Goal: Task Accomplishment & Management: Manage account settings

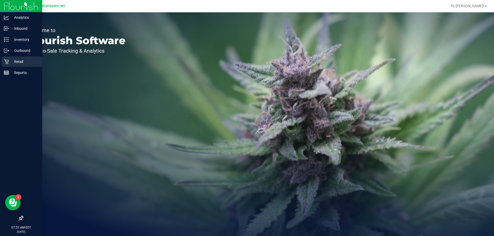
click at [7, 64] on icon at bounding box center [6, 61] width 5 height 5
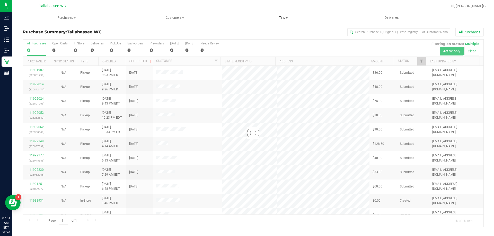
click at [285, 17] on span "Tills" at bounding box center [283, 17] width 108 height 5
click at [283, 31] on li "Manage tills" at bounding box center [283, 31] width 108 height 6
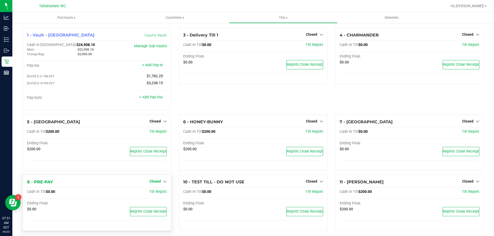
click at [163, 183] on icon at bounding box center [165, 182] width 4 height 4
click at [160, 194] on link "Open Till" at bounding box center [155, 192] width 14 height 4
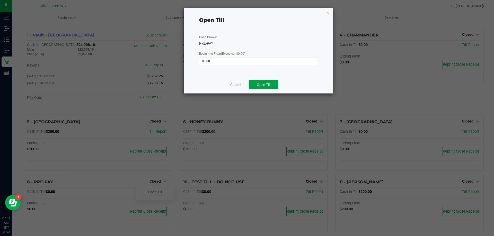
click at [260, 86] on span "Open Till" at bounding box center [264, 85] width 14 height 4
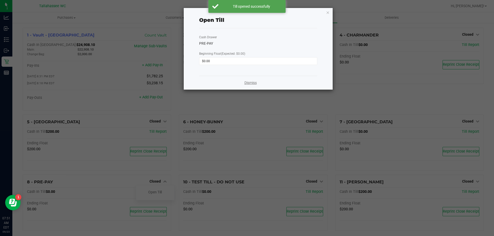
click at [249, 85] on link "Dismiss" at bounding box center [250, 82] width 12 height 5
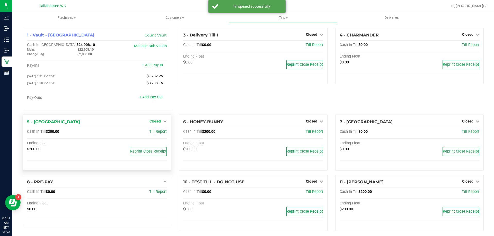
click at [158, 121] on span "Closed" at bounding box center [154, 121] width 11 height 4
click at [159, 133] on link "Open Till" at bounding box center [155, 132] width 14 height 4
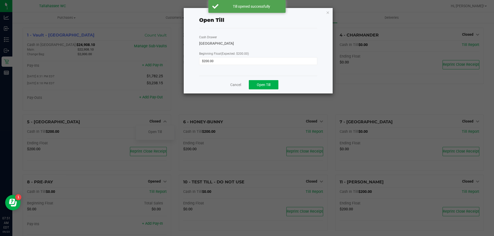
click at [265, 89] on div "Cancel Open Till" at bounding box center [258, 85] width 118 height 18
click at [257, 85] on span "Open Till" at bounding box center [264, 85] width 14 height 4
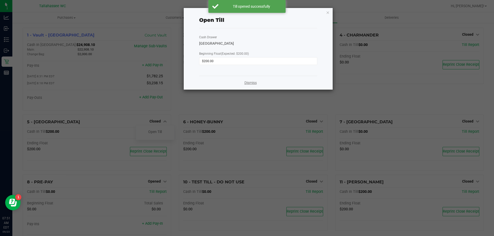
click at [256, 82] on link "Dismiss" at bounding box center [250, 82] width 12 height 5
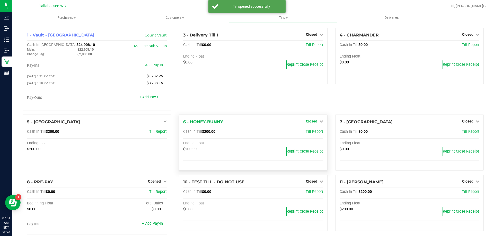
click at [309, 123] on span "Closed" at bounding box center [311, 121] width 11 height 4
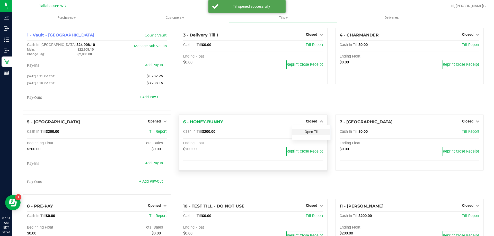
click at [309, 132] on link "Open Till" at bounding box center [311, 132] width 14 height 4
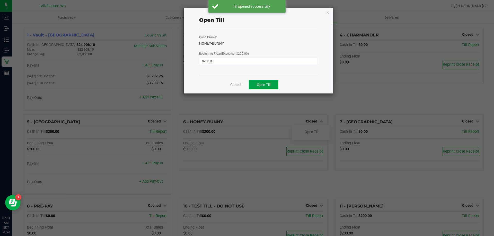
click at [270, 86] on span "Open Till" at bounding box center [264, 85] width 14 height 4
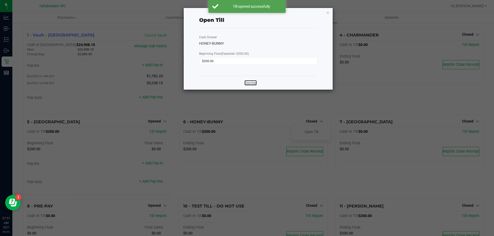
drag, startPoint x: 249, startPoint y: 84, endPoint x: 253, endPoint y: 87, distance: 4.7
click at [250, 84] on link "Dismiss" at bounding box center [250, 82] width 12 height 5
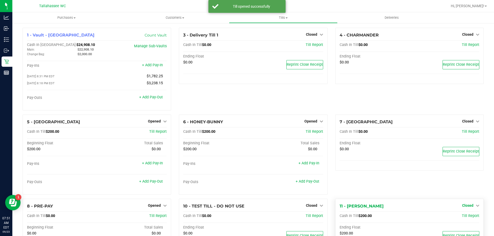
click at [471, 208] on link "Closed" at bounding box center [470, 206] width 17 height 4
click at [464, 218] on link "Open Till" at bounding box center [468, 216] width 14 height 4
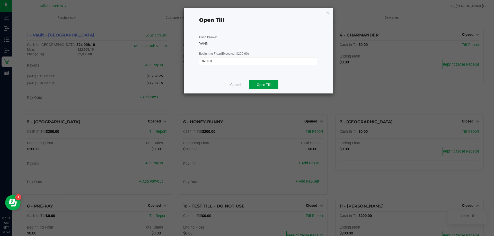
click at [263, 89] on button "Open Till" at bounding box center [264, 84] width 30 height 9
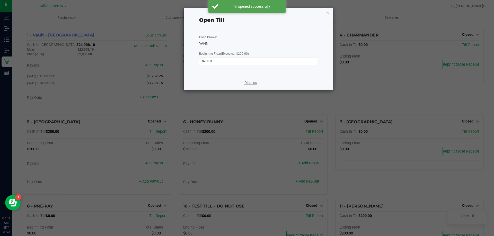
click at [248, 84] on link "Dismiss" at bounding box center [250, 82] width 12 height 5
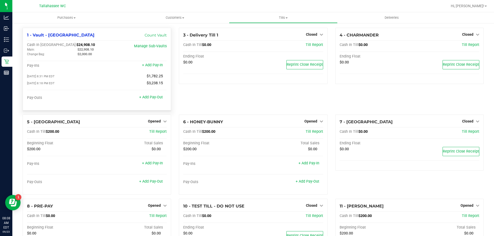
click at [76, 44] on span "$24,908.10" at bounding box center [85, 45] width 19 height 4
copy span "24,908.10"
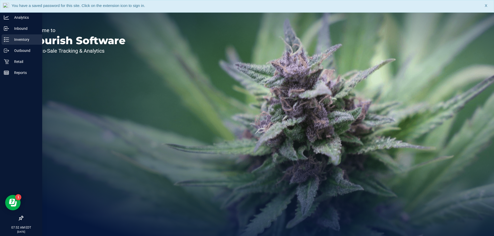
click at [8, 41] on line at bounding box center [7, 41] width 3 height 0
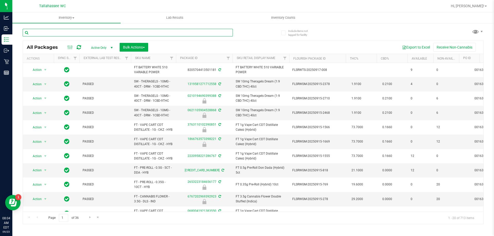
click at [82, 31] on input "text" at bounding box center [128, 33] width 210 height 8
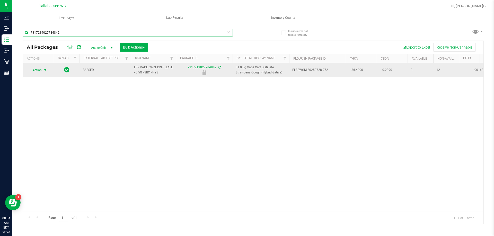
type input "7317219027784842"
click at [45, 70] on span "select" at bounding box center [45, 70] width 4 height 4
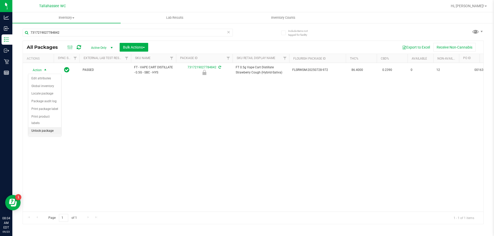
click at [48, 128] on li "Unlock package" at bounding box center [44, 131] width 33 height 8
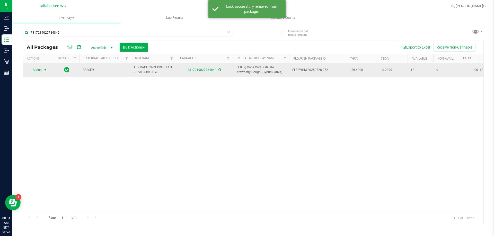
click at [44, 70] on span "select" at bounding box center [45, 70] width 4 height 4
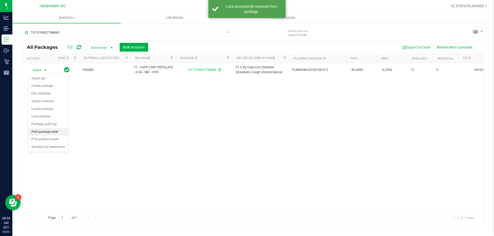
click at [51, 131] on li "Print package label" at bounding box center [48, 132] width 40 height 8
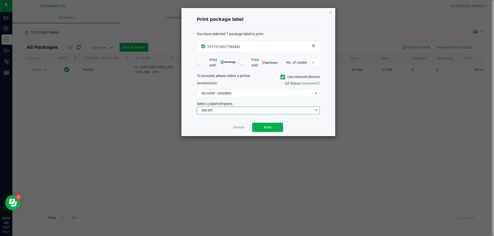
click at [256, 113] on span "300 DPI" at bounding box center [255, 110] width 116 height 7
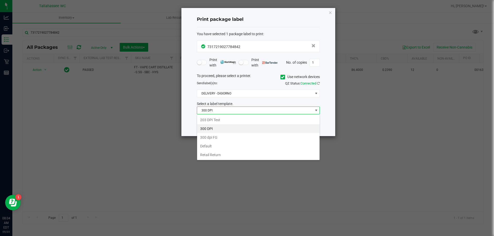
scroll to position [8, 123]
click at [248, 121] on li "203 DPI Test" at bounding box center [258, 120] width 122 height 9
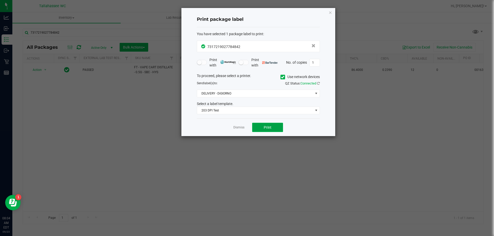
click at [256, 128] on button "Print" at bounding box center [267, 127] width 31 height 9
click at [235, 126] on link "Dismiss" at bounding box center [238, 127] width 11 height 4
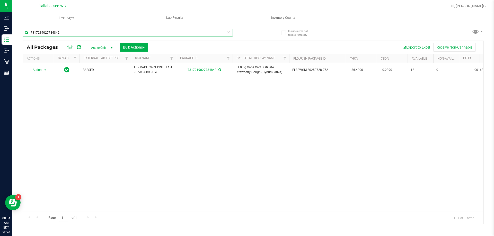
click at [86, 32] on input "7317219027784842" at bounding box center [128, 33] width 210 height 8
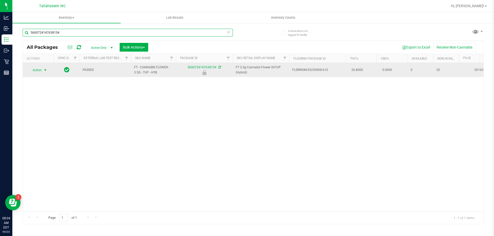
type input "5600724147638154"
click at [44, 70] on span "select" at bounding box center [45, 70] width 4 height 4
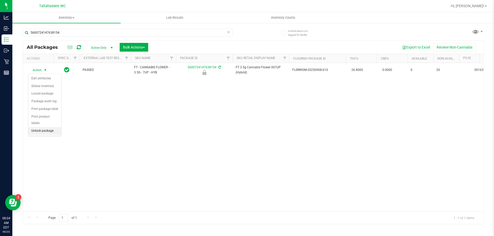
click at [50, 127] on li "Unlock package" at bounding box center [44, 131] width 33 height 8
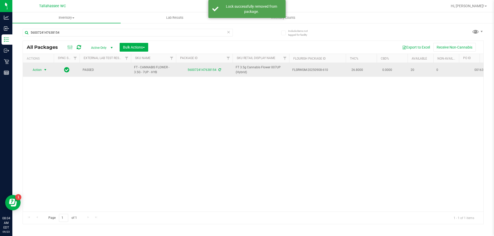
click at [45, 70] on span "select" at bounding box center [45, 70] width 4 height 4
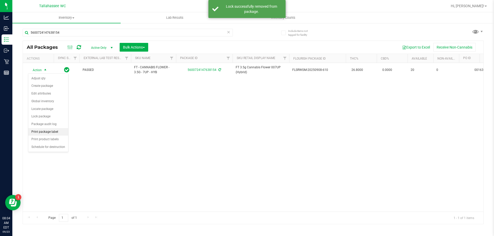
click at [56, 134] on li "Print package label" at bounding box center [48, 132] width 40 height 8
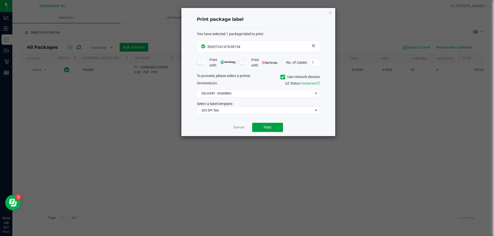
click at [264, 130] on button "Print" at bounding box center [267, 127] width 31 height 9
click at [235, 126] on link "Dismiss" at bounding box center [238, 127] width 11 height 4
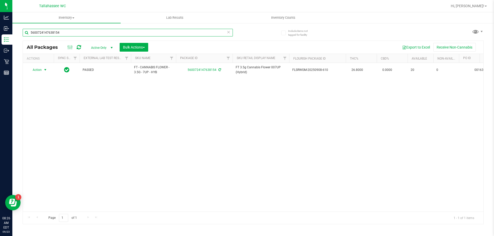
click at [82, 30] on input "5600724147638154" at bounding box center [128, 33] width 210 height 8
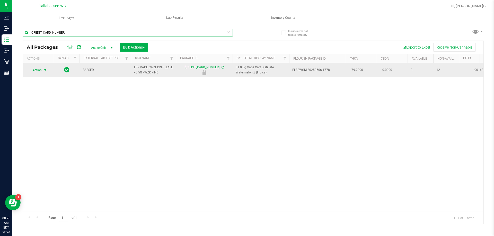
type input "6785275631375074"
click at [44, 70] on span "select" at bounding box center [45, 70] width 4 height 4
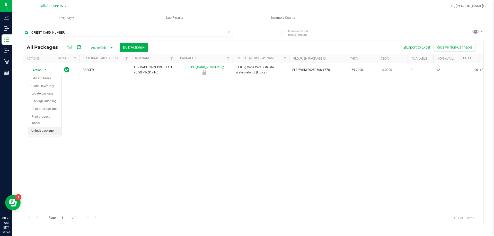
click at [53, 127] on li "Unlock package" at bounding box center [44, 131] width 33 height 8
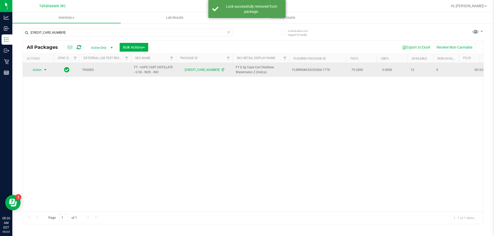
click at [46, 69] on span "select" at bounding box center [45, 70] width 4 height 4
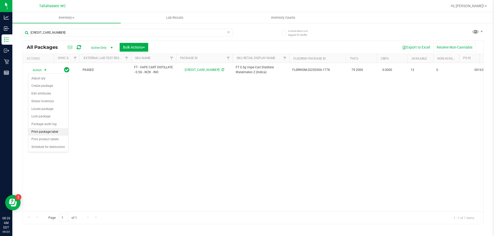
click at [55, 133] on li "Print package label" at bounding box center [48, 132] width 40 height 8
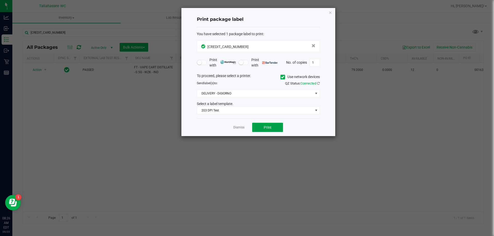
click at [264, 127] on span "Print" at bounding box center [268, 127] width 8 height 4
click at [329, 14] on icon "button" at bounding box center [330, 12] width 4 height 6
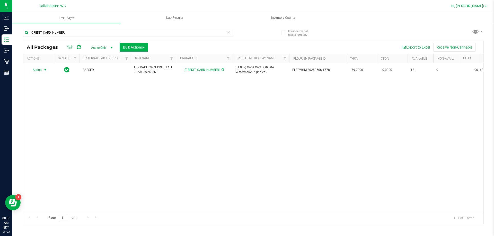
click at [484, 7] on link "Hi, [PERSON_NAME]!" at bounding box center [468, 5] width 40 height 5
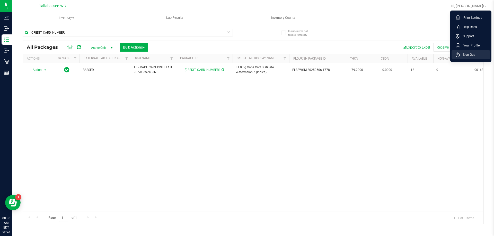
click at [468, 53] on span "Sign Out" at bounding box center [467, 54] width 15 height 5
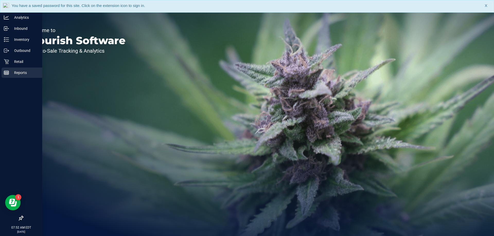
click at [7, 75] on rect at bounding box center [6, 73] width 5 height 4
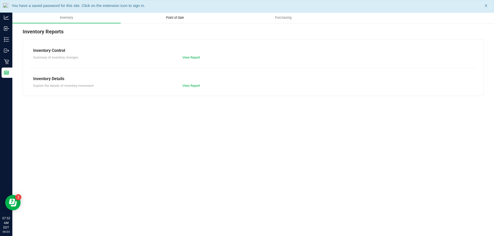
click at [172, 18] on span "Point of Sale" at bounding box center [175, 17] width 32 height 5
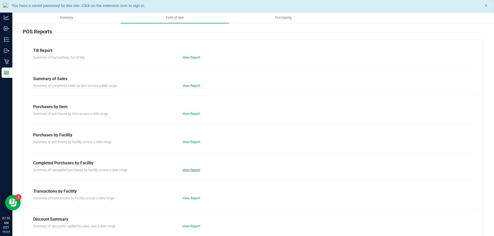
click at [192, 169] on link "View Report" at bounding box center [190, 170] width 17 height 4
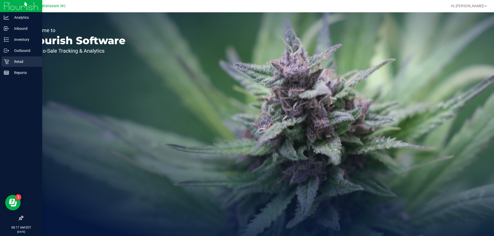
click at [7, 64] on icon at bounding box center [6, 61] width 5 height 5
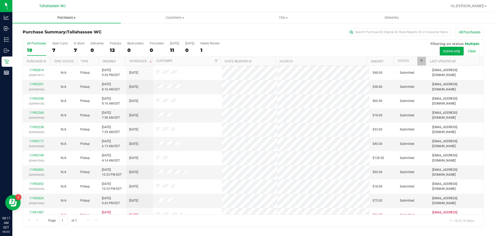
click at [69, 18] on span "Purchases" at bounding box center [66, 17] width 108 height 5
click at [71, 34] on li "Fulfillment" at bounding box center [66, 37] width 108 height 6
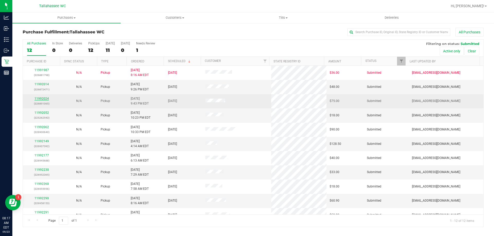
click at [39, 98] on link "11992024" at bounding box center [41, 99] width 14 height 4
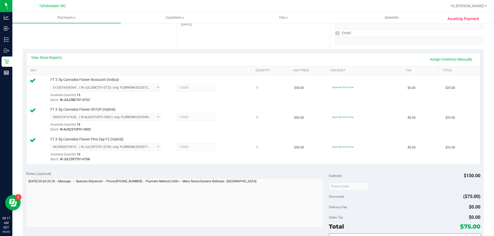
scroll to position [129, 0]
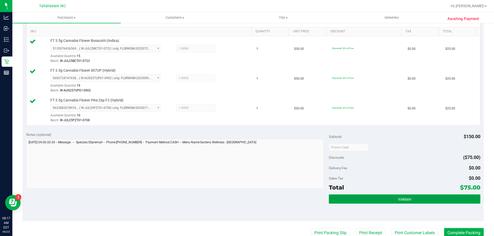
click at [398, 200] on span "Validate" at bounding box center [404, 199] width 13 height 4
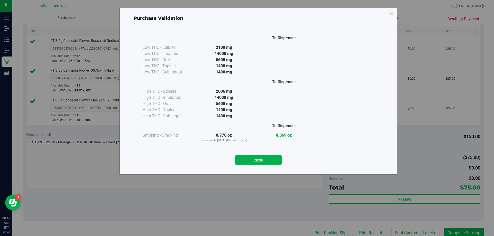
click at [263, 159] on button "Close" at bounding box center [258, 160] width 47 height 9
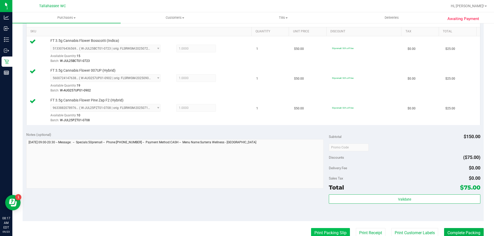
click at [317, 230] on button "Print Packing Slip" at bounding box center [330, 233] width 39 height 10
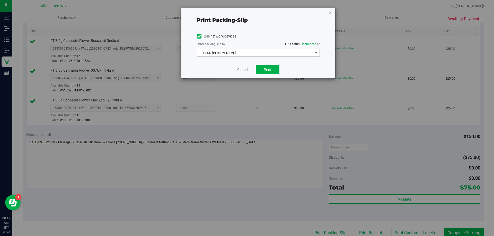
drag, startPoint x: 279, startPoint y: 53, endPoint x: 279, endPoint y: 64, distance: 10.0
click at [279, 53] on span "EPSON-AKON" at bounding box center [255, 52] width 116 height 7
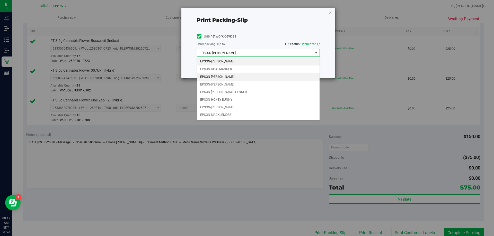
click at [275, 77] on li "EPSON-CHER" at bounding box center [258, 77] width 122 height 8
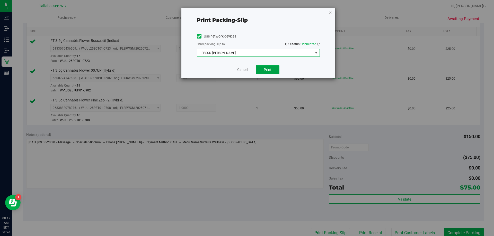
click at [276, 73] on button "Print" at bounding box center [268, 69] width 24 height 9
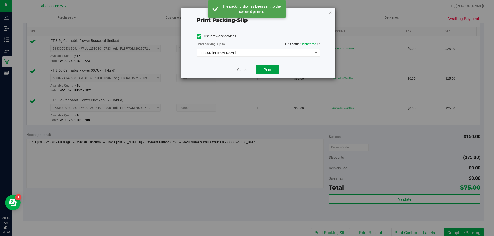
click at [278, 70] on button "Print" at bounding box center [268, 69] width 24 height 9
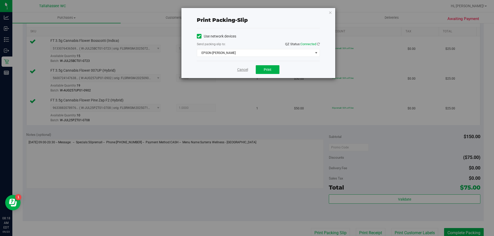
click at [243, 68] on link "Cancel" at bounding box center [242, 69] width 11 height 5
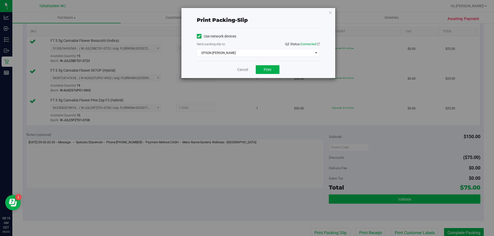
scroll to position [130, 0]
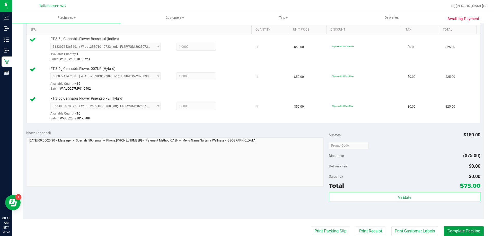
click at [466, 232] on button "Complete Packing" at bounding box center [464, 232] width 40 height 10
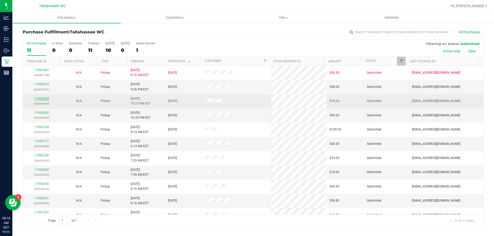
click at [37, 99] on link "11992052" at bounding box center [41, 99] width 14 height 4
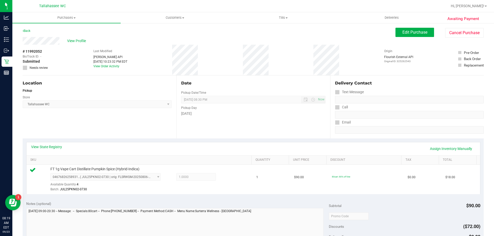
scroll to position [77, 0]
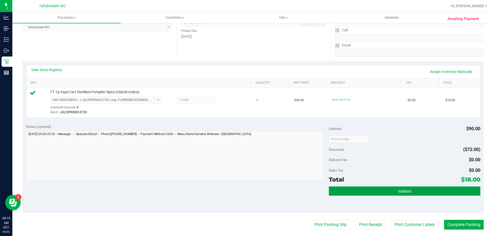
click at [395, 188] on button "Validate" at bounding box center [404, 191] width 151 height 9
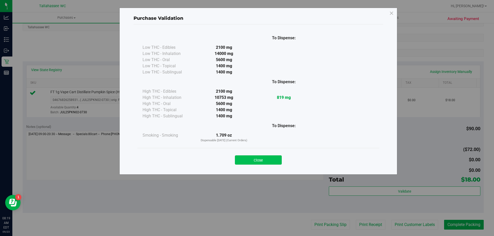
click at [267, 161] on button "Close" at bounding box center [258, 160] width 47 height 9
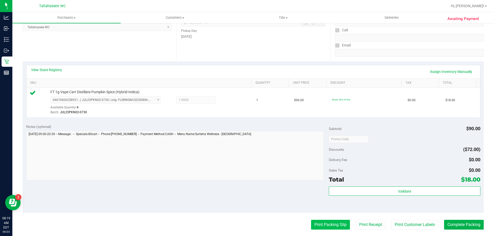
click at [311, 226] on button "Print Packing Slip" at bounding box center [330, 225] width 39 height 10
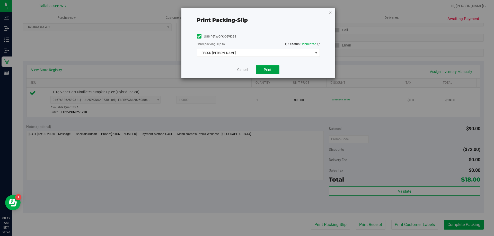
click at [271, 70] on span "Print" at bounding box center [268, 70] width 8 height 4
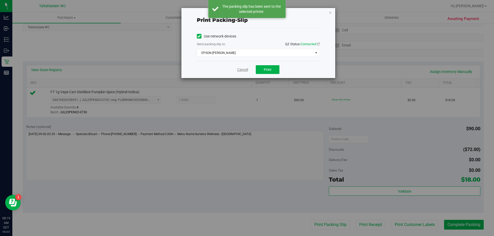
click at [244, 71] on link "Cancel" at bounding box center [242, 69] width 11 height 5
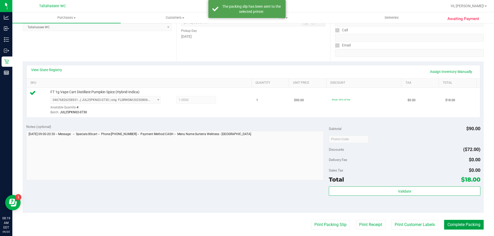
click at [463, 227] on button "Complete Packing" at bounding box center [464, 225] width 40 height 10
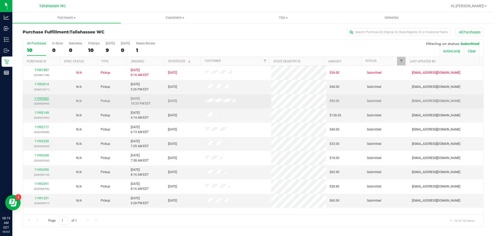
click at [42, 98] on link "11992062" at bounding box center [41, 99] width 14 height 4
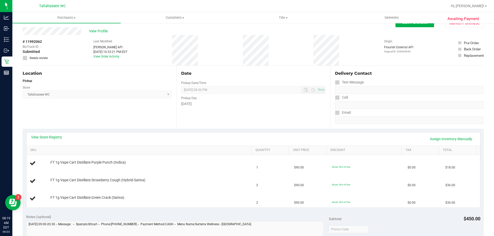
scroll to position [26, 0]
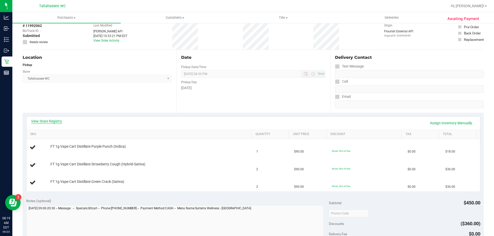
click at [42, 123] on link "View State Registry" at bounding box center [46, 121] width 31 height 5
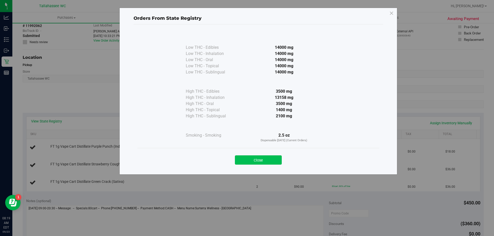
click at [264, 159] on button "Close" at bounding box center [258, 160] width 47 height 9
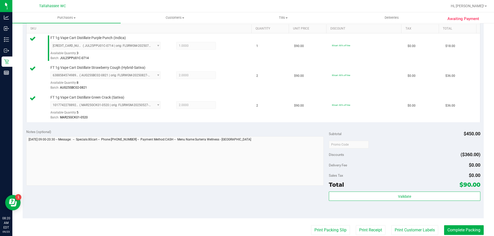
scroll to position [154, 0]
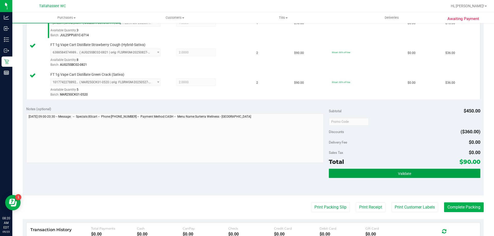
click at [382, 176] on button "Validate" at bounding box center [404, 173] width 151 height 9
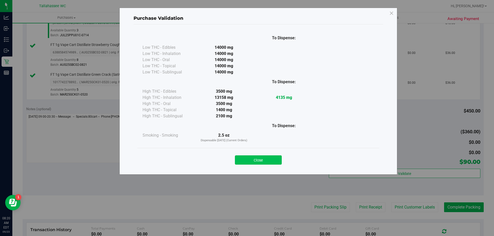
click at [266, 161] on button "Close" at bounding box center [258, 160] width 47 height 9
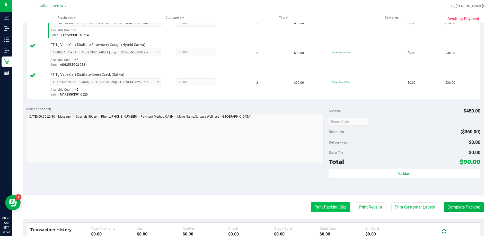
click at [324, 211] on button "Print Packing Slip" at bounding box center [330, 208] width 39 height 10
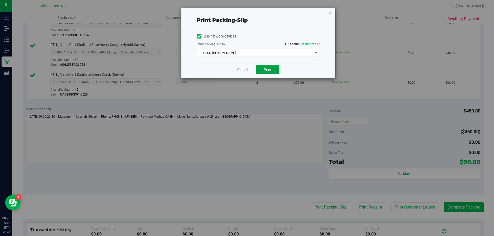
click at [274, 72] on button "Print" at bounding box center [268, 69] width 24 height 9
click at [243, 68] on link "Cancel" at bounding box center [242, 69] width 11 height 5
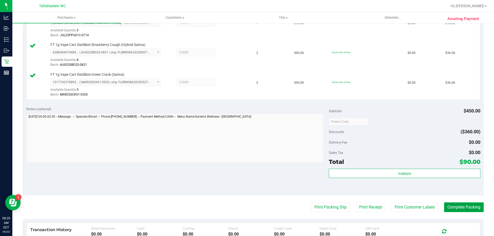
click at [466, 211] on button "Complete Packing" at bounding box center [464, 208] width 40 height 10
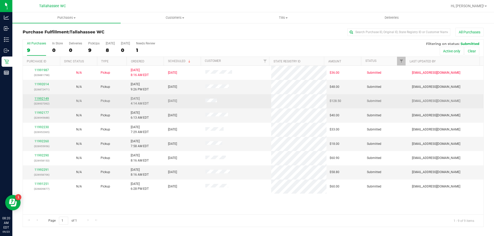
click at [40, 99] on link "11992149" at bounding box center [41, 99] width 14 height 4
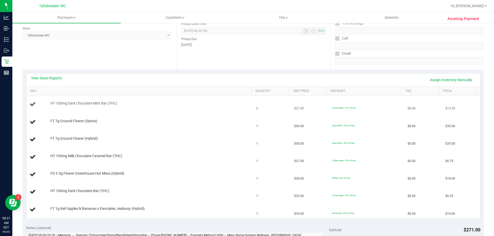
scroll to position [77, 0]
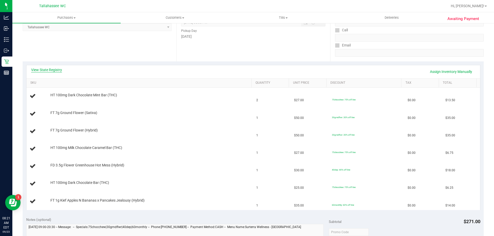
click at [52, 70] on link "View State Registry" at bounding box center [46, 69] width 31 height 5
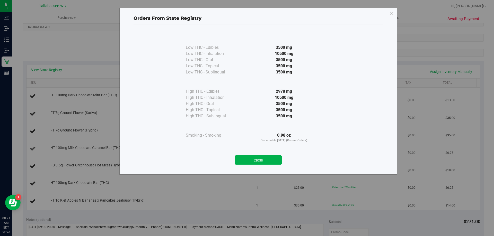
drag, startPoint x: 271, startPoint y: 157, endPoint x: 268, endPoint y: 156, distance: 2.8
click at [271, 157] on button "Close" at bounding box center [258, 160] width 47 height 9
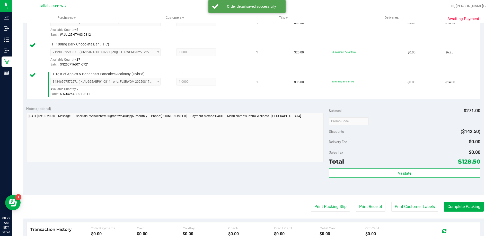
scroll to position [283, 0]
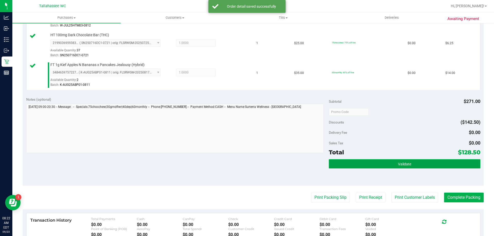
click at [358, 167] on button "Validate" at bounding box center [404, 163] width 151 height 9
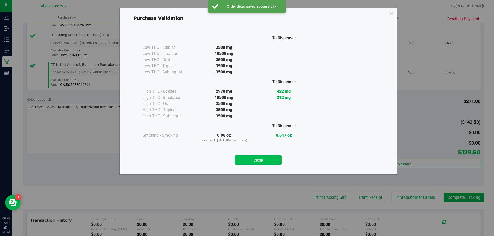
click at [277, 156] on button "Close" at bounding box center [258, 160] width 47 height 9
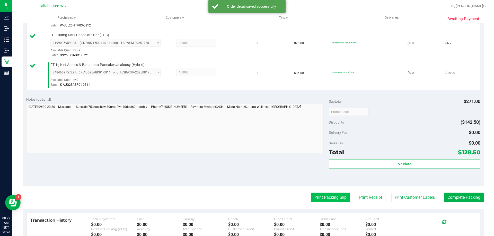
click at [311, 196] on button "Print Packing Slip" at bounding box center [330, 198] width 39 height 10
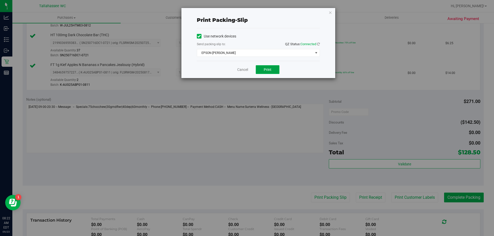
click at [266, 69] on span "Print" at bounding box center [268, 70] width 8 height 4
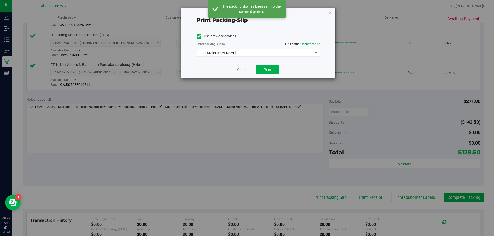
click at [242, 70] on link "Cancel" at bounding box center [242, 69] width 11 height 5
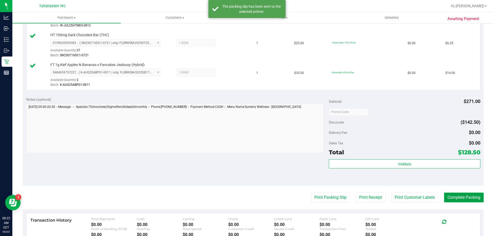
click at [447, 196] on button "Complete Packing" at bounding box center [464, 198] width 40 height 10
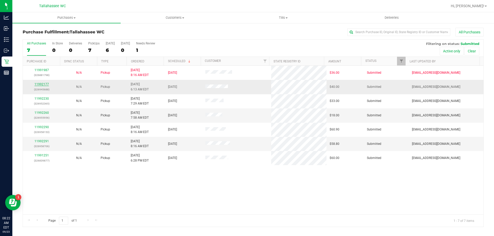
click at [44, 84] on link "11992177" at bounding box center [41, 85] width 14 height 4
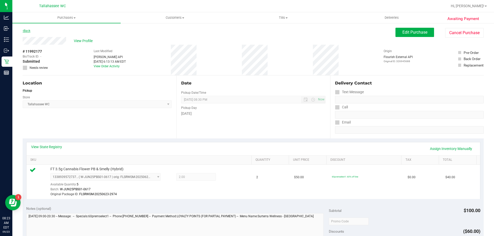
click at [28, 30] on link "Back" at bounding box center [27, 31] width 8 height 4
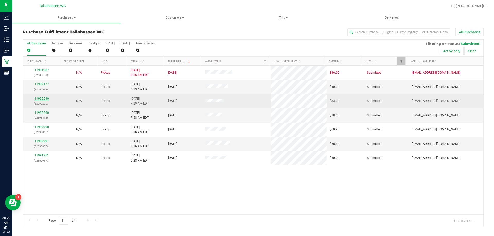
click at [43, 98] on link "11992230" at bounding box center [41, 99] width 14 height 4
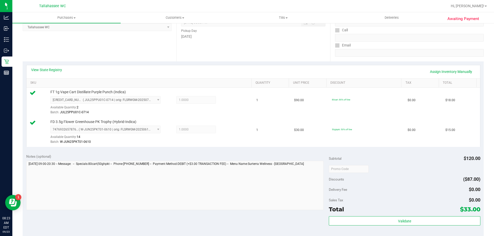
scroll to position [129, 0]
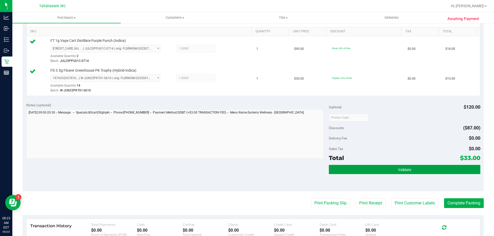
click at [366, 172] on button "Validate" at bounding box center [404, 169] width 151 height 9
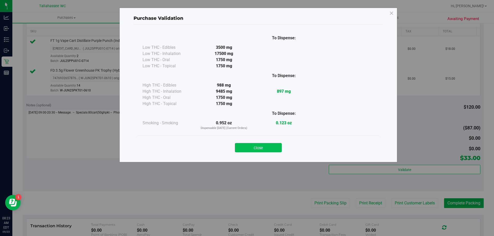
click at [260, 147] on button "Close" at bounding box center [258, 147] width 47 height 9
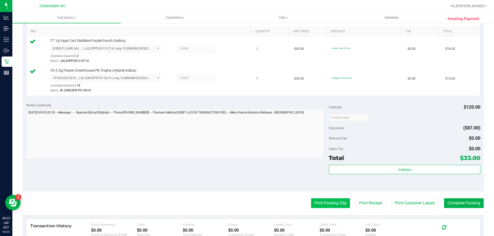
click at [321, 202] on button "Print Packing Slip" at bounding box center [330, 204] width 39 height 10
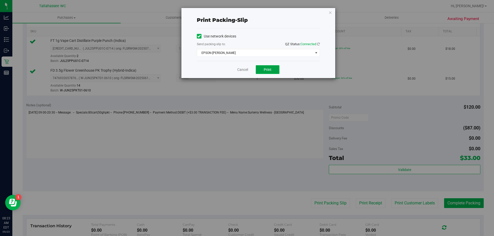
click at [272, 72] on button "Print" at bounding box center [268, 69] width 24 height 9
drag, startPoint x: 241, startPoint y: 70, endPoint x: 334, endPoint y: 188, distance: 150.2
click at [241, 70] on link "Cancel" at bounding box center [242, 69] width 11 height 5
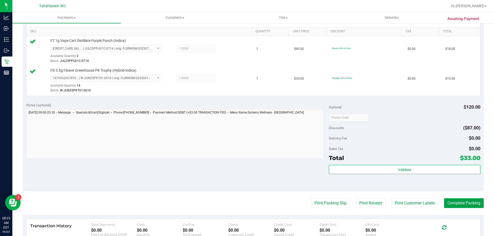
click at [444, 206] on button "Complete Packing" at bounding box center [464, 204] width 40 height 10
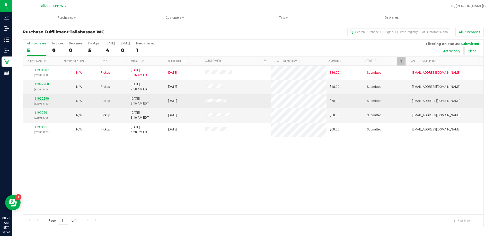
click at [45, 100] on link "11992290" at bounding box center [41, 99] width 14 height 4
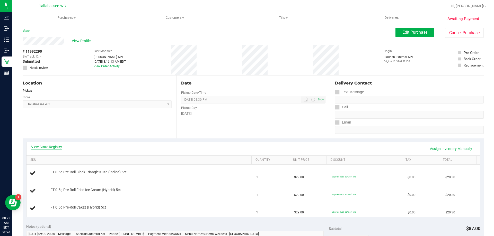
click at [60, 147] on link "View State Registry" at bounding box center [46, 147] width 31 height 5
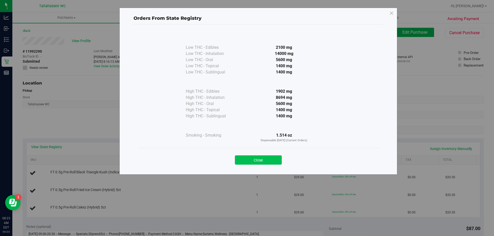
click at [260, 160] on button "Close" at bounding box center [258, 160] width 47 height 9
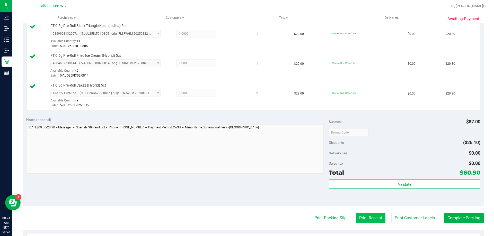
scroll to position [180, 0]
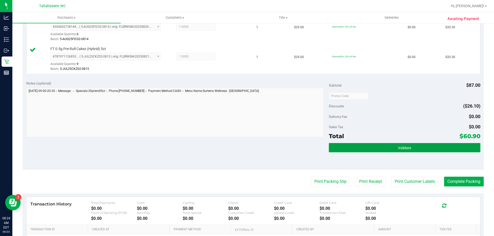
click at [361, 152] on button "Validate" at bounding box center [404, 147] width 151 height 9
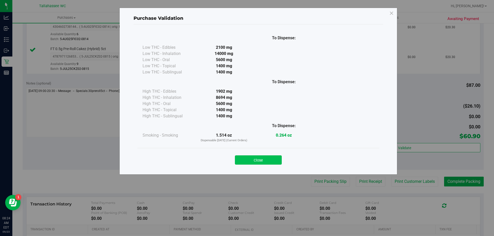
click at [276, 158] on button "Close" at bounding box center [258, 160] width 47 height 9
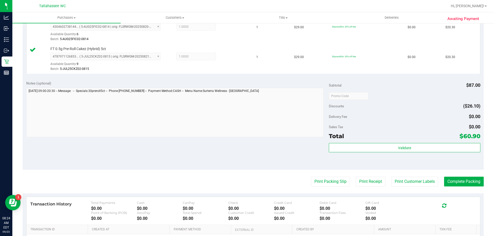
click at [318, 188] on purchase-details "Back Edit Purchase Cancel Purchase View Profile # 11992290 BioTrack ID: - Submi…" at bounding box center [253, 69] width 461 height 442
click at [317, 184] on button "Print Packing Slip" at bounding box center [330, 182] width 39 height 10
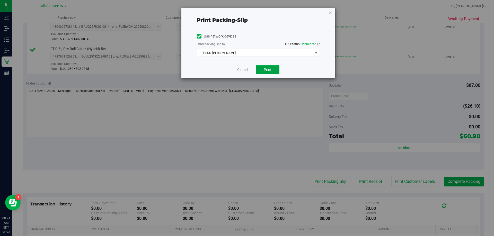
click at [269, 70] on span "Print" at bounding box center [268, 70] width 8 height 4
click at [240, 71] on link "Cancel" at bounding box center [242, 69] width 11 height 5
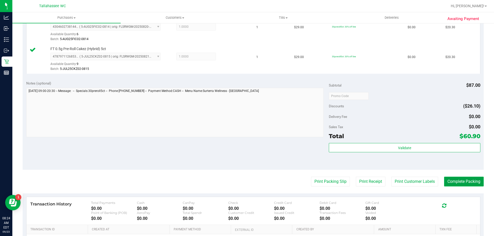
click at [464, 183] on button "Complete Packing" at bounding box center [464, 182] width 40 height 10
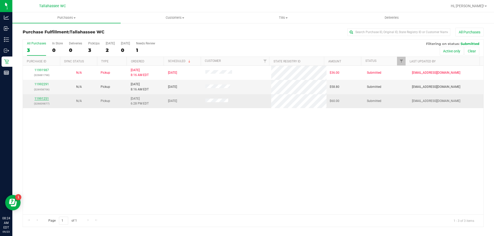
click at [42, 99] on link "11991251" at bounding box center [41, 99] width 14 height 4
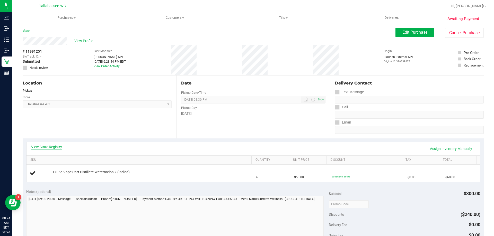
click at [60, 147] on link "View State Registry" at bounding box center [46, 147] width 31 height 5
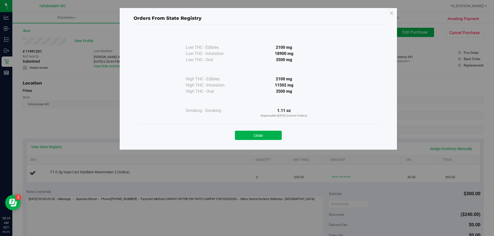
drag, startPoint x: 270, startPoint y: 136, endPoint x: 268, endPoint y: 139, distance: 3.7
click at [270, 136] on button "Close" at bounding box center [258, 135] width 47 height 9
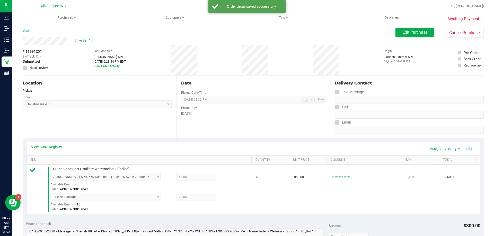
scroll to position [77, 0]
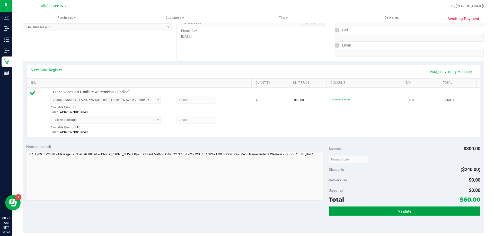
click at [393, 214] on button "Validate" at bounding box center [404, 211] width 151 height 9
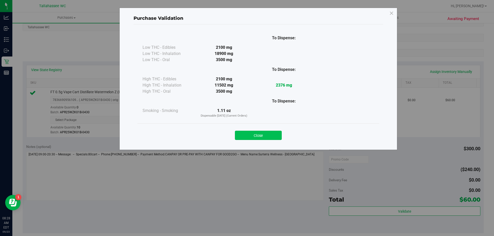
click at [267, 137] on button "Close" at bounding box center [258, 135] width 47 height 9
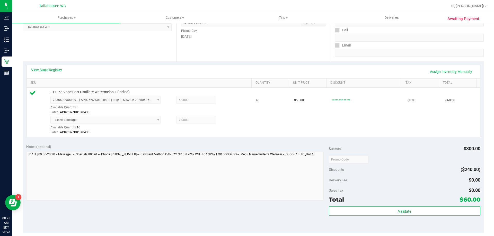
scroll to position [154, 0]
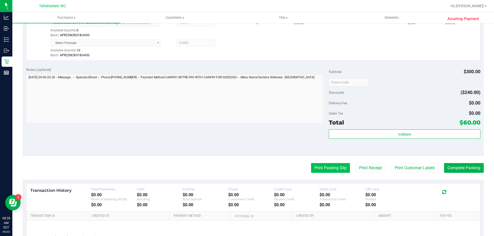
click at [318, 168] on button "Print Packing Slip" at bounding box center [330, 168] width 39 height 10
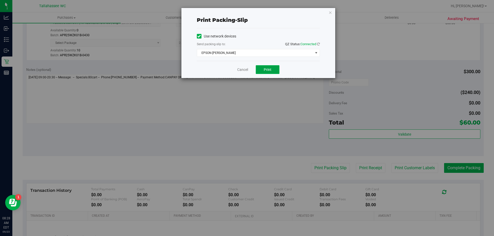
click at [273, 73] on button "Print" at bounding box center [268, 69] width 24 height 9
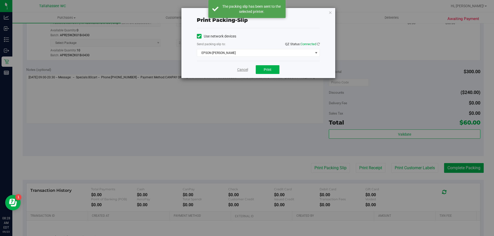
click at [243, 71] on link "Cancel" at bounding box center [242, 69] width 11 height 5
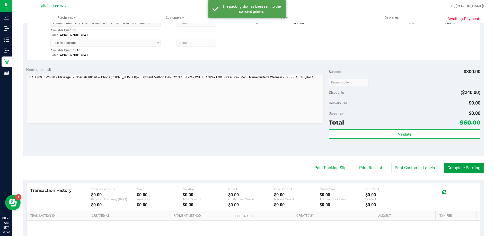
click at [455, 169] on button "Complete Packing" at bounding box center [464, 168] width 40 height 10
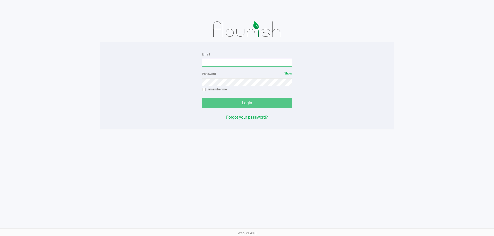
click at [232, 61] on input "Email" at bounding box center [247, 63] width 90 height 8
type input "[EMAIL_ADDRESS][DOMAIN_NAME]"
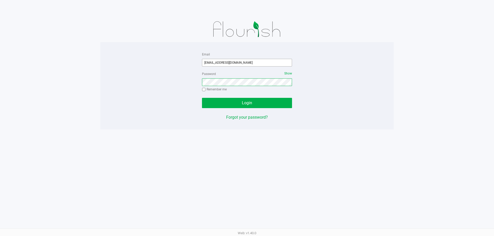
click at [202, 98] on button "Login" at bounding box center [247, 103] width 90 height 10
